Goal: Transaction & Acquisition: Purchase product/service

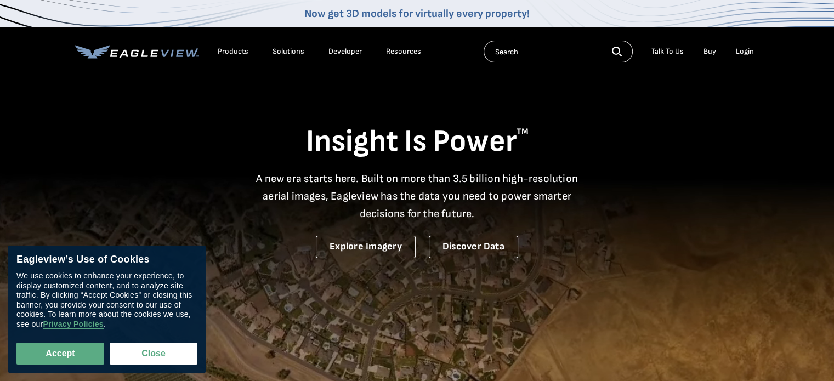
click at [749, 48] on div "Login" at bounding box center [745, 52] width 18 height 10
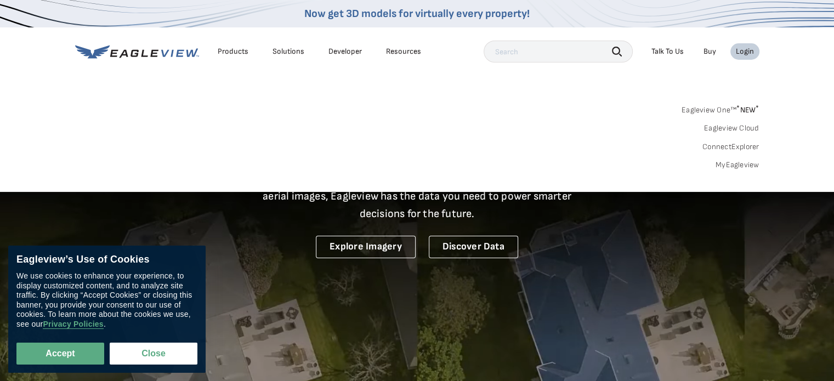
click at [746, 167] on link "MyEagleview" at bounding box center [738, 165] width 44 height 10
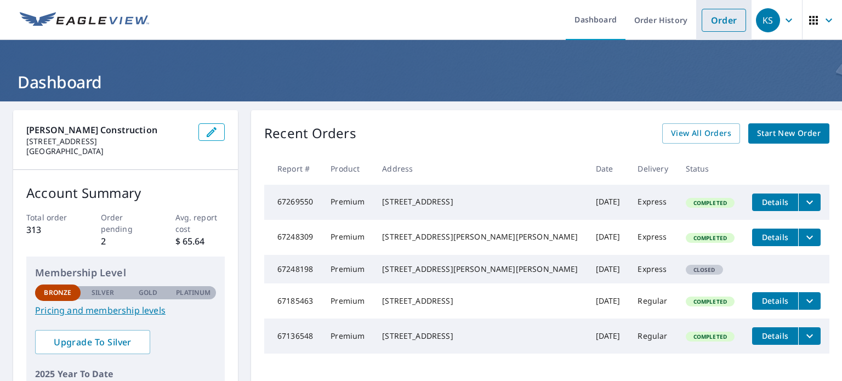
click at [719, 23] on link "Order" at bounding box center [724, 20] width 44 height 23
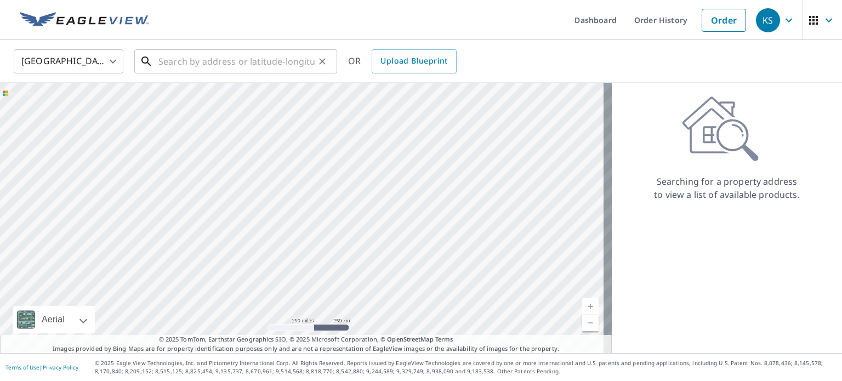
click at [264, 66] on input "text" at bounding box center [236, 61] width 156 height 31
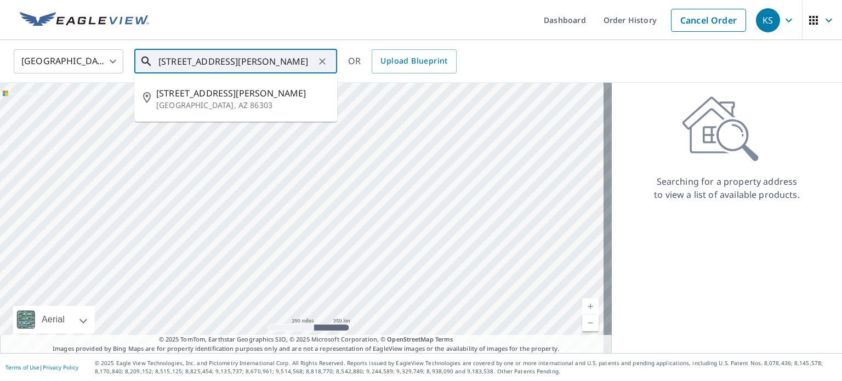
click at [211, 103] on p "Prescott, AZ 86303" at bounding box center [242, 105] width 172 height 11
type input "304 E Goodwin St Prescott, AZ 86303"
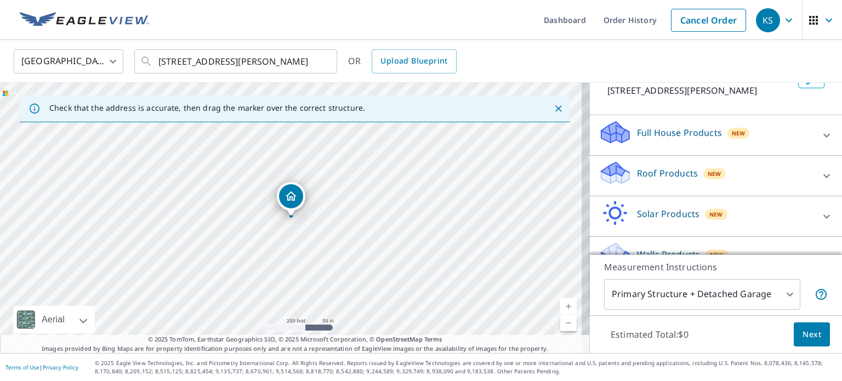
scroll to position [87, 0]
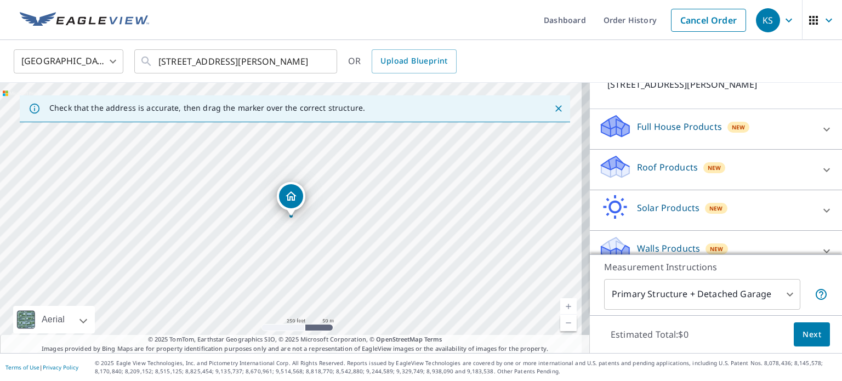
click at [820, 170] on icon at bounding box center [826, 169] width 13 height 13
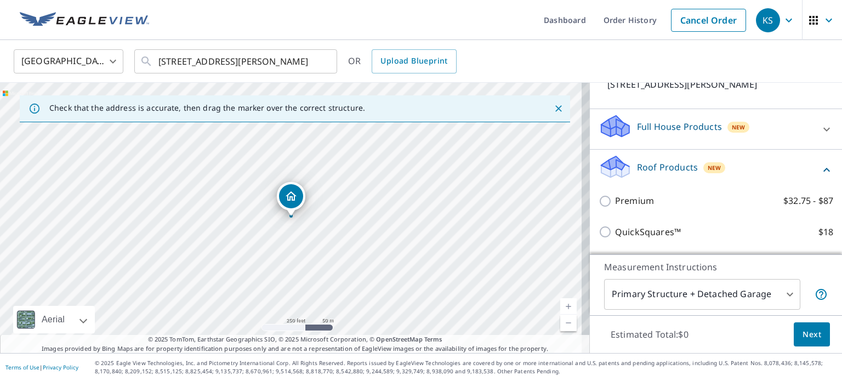
click at [599, 206] on input "Premium $32.75 - $87" at bounding box center [607, 201] width 16 height 13
checkbox input "true"
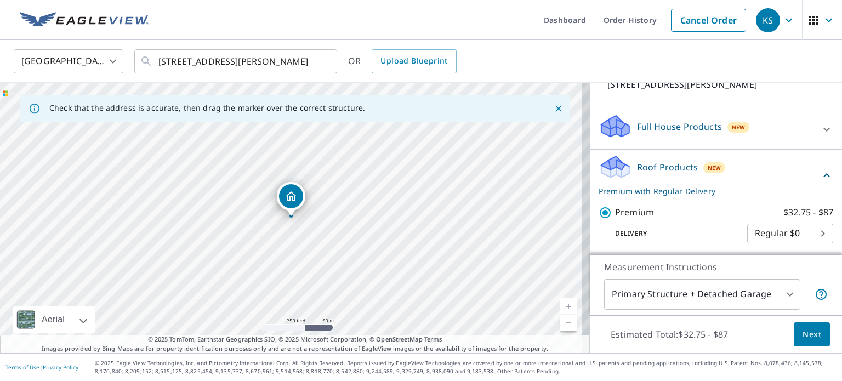
click at [805, 337] on span "Next" at bounding box center [812, 335] width 19 height 14
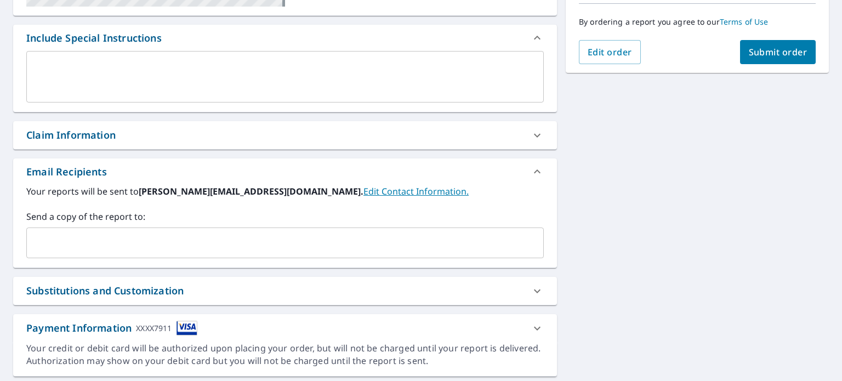
scroll to position [308, 0]
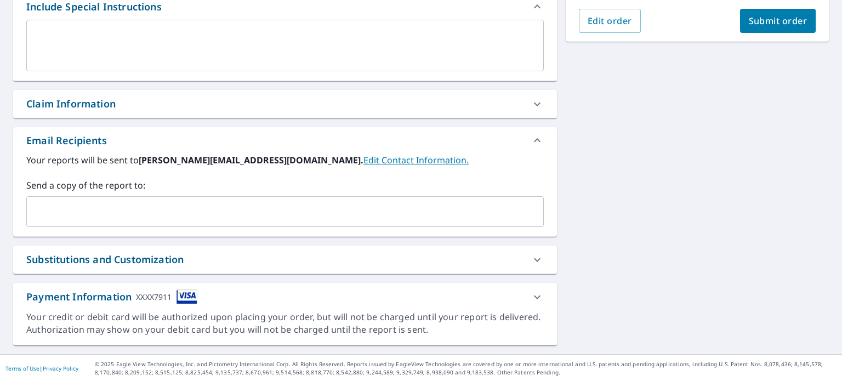
click at [774, 20] on span "Submit order" at bounding box center [778, 21] width 59 height 12
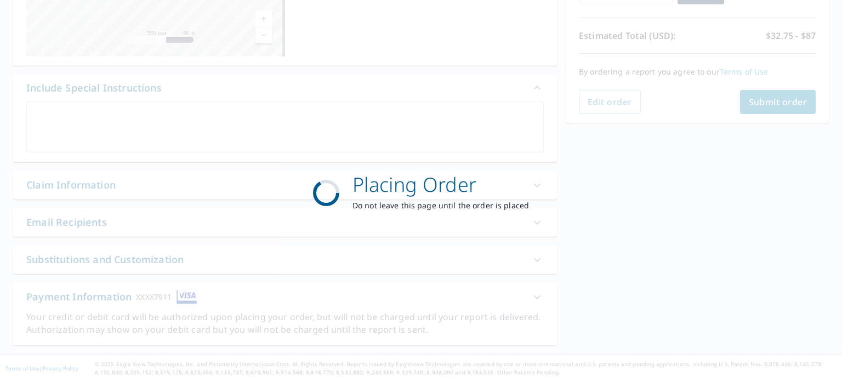
scroll to position [227, 0]
